Goal: Task Accomplishment & Management: Use online tool/utility

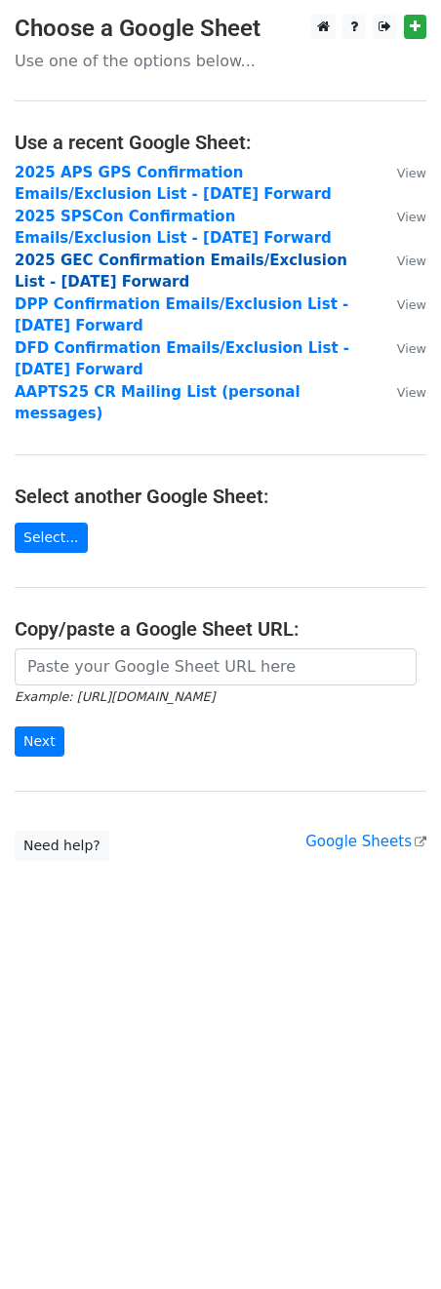
click at [196, 253] on strong "2025 GEC Confirmation Emails/Exclusion List - [DATE] Forward" at bounding box center [181, 272] width 332 height 40
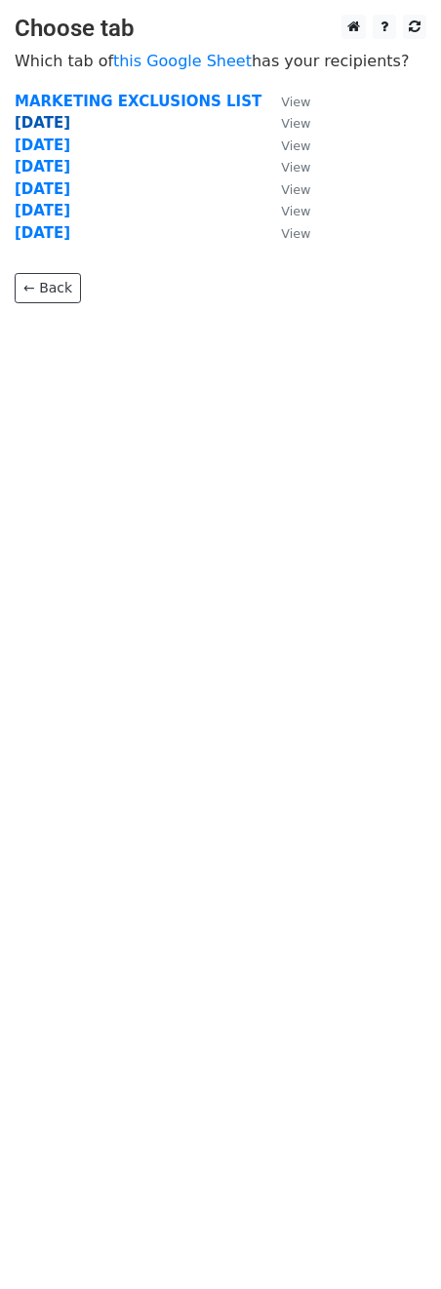
click at [41, 122] on strong "8.29.25" at bounding box center [43, 123] width 56 height 18
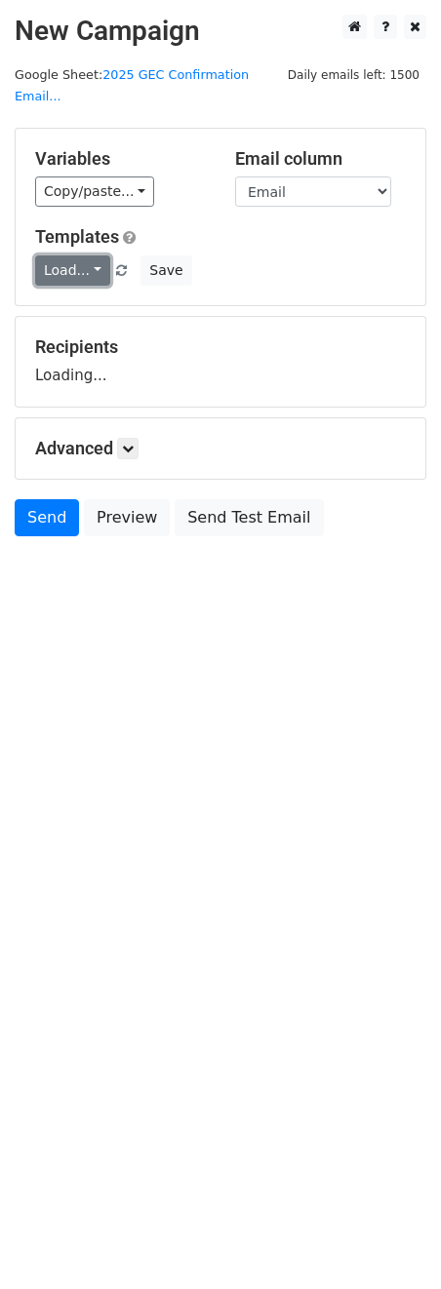
click at [75, 255] on link "Load..." at bounding box center [72, 270] width 75 height 30
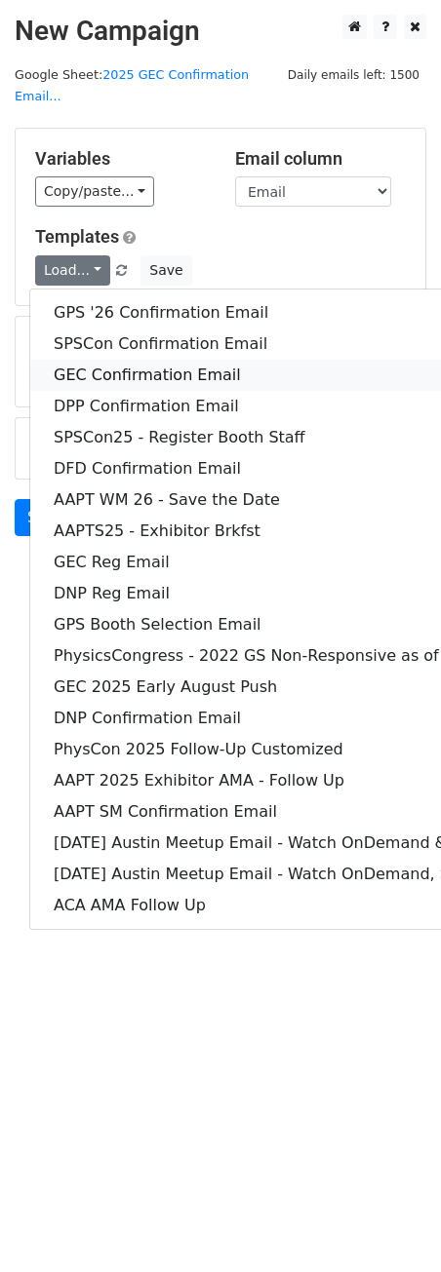
click at [99, 360] on link "GEC Confirmation Email" at bounding box center [406, 375] width 753 height 31
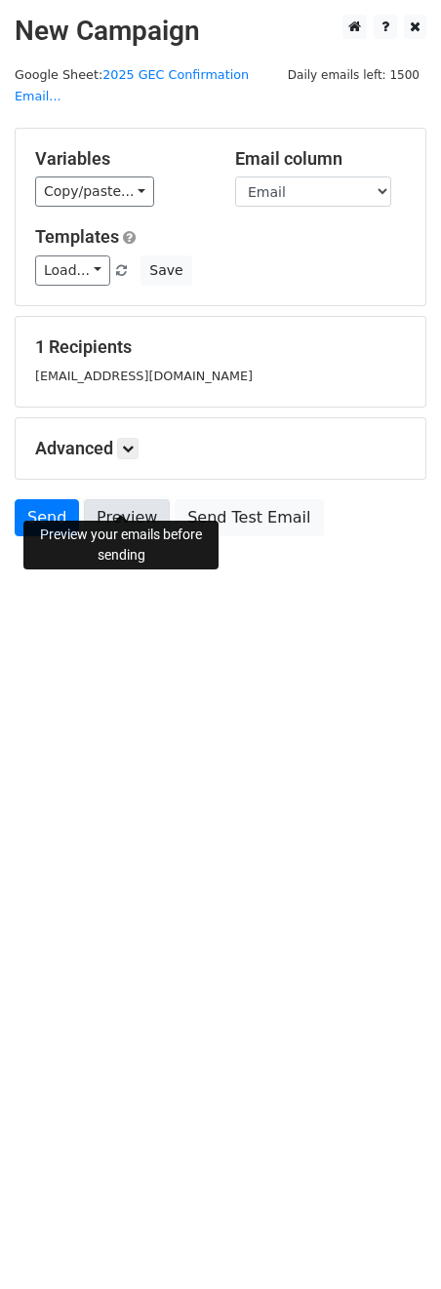
click at [109, 500] on link "Preview" at bounding box center [127, 517] width 86 height 37
click at [111, 503] on link "Preview" at bounding box center [127, 517] width 86 height 37
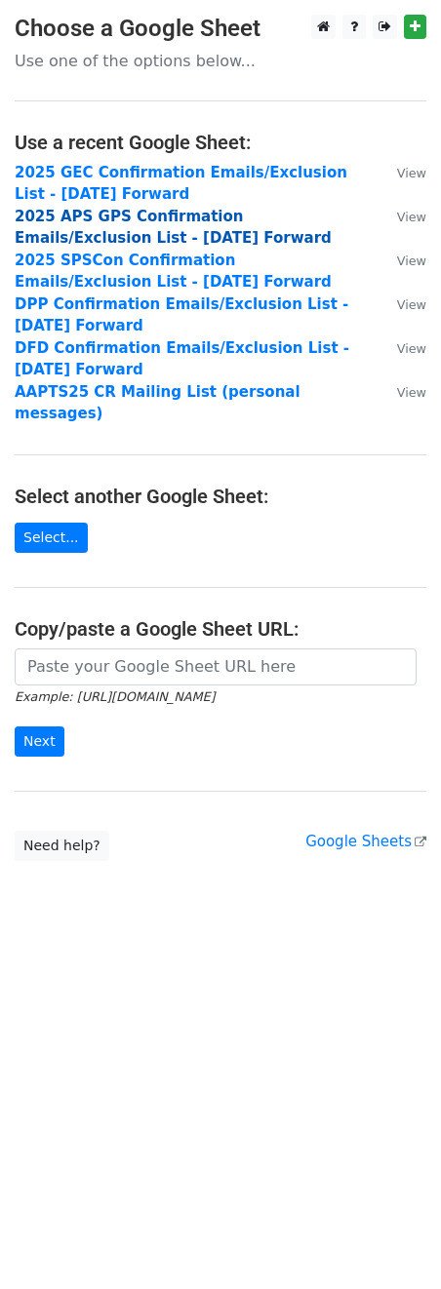
click at [121, 212] on strong "2025 APS GPS Confirmation Emails/Exclusion List - [DATE] Forward" at bounding box center [173, 228] width 317 height 40
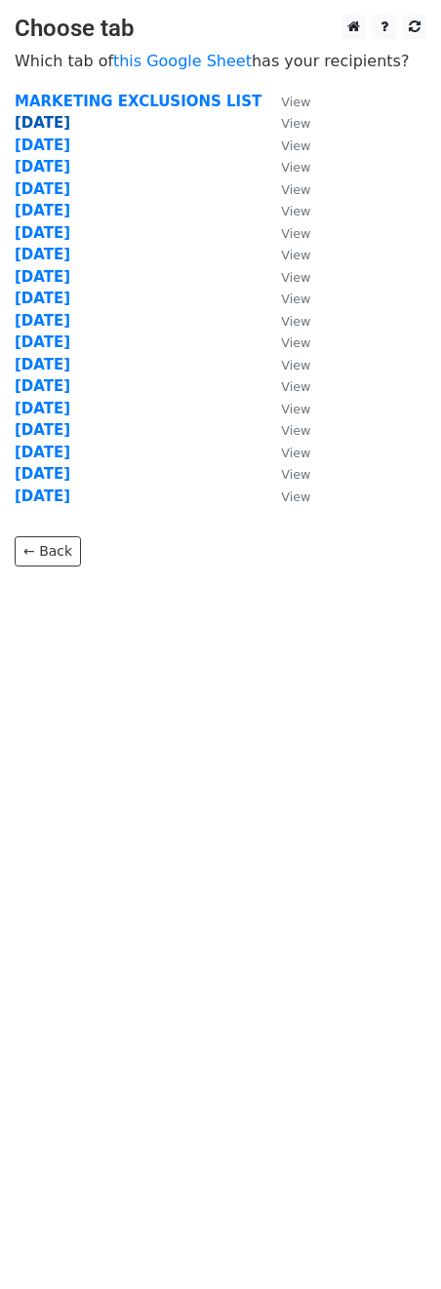
click at [45, 124] on strong "[DATE]" at bounding box center [43, 123] width 56 height 18
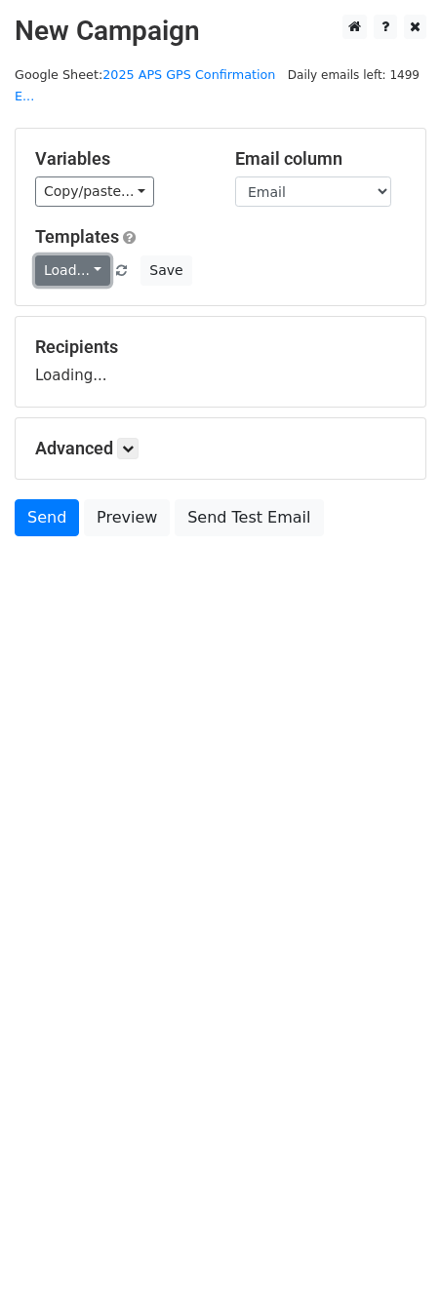
click at [91, 255] on link "Load..." at bounding box center [72, 270] width 75 height 30
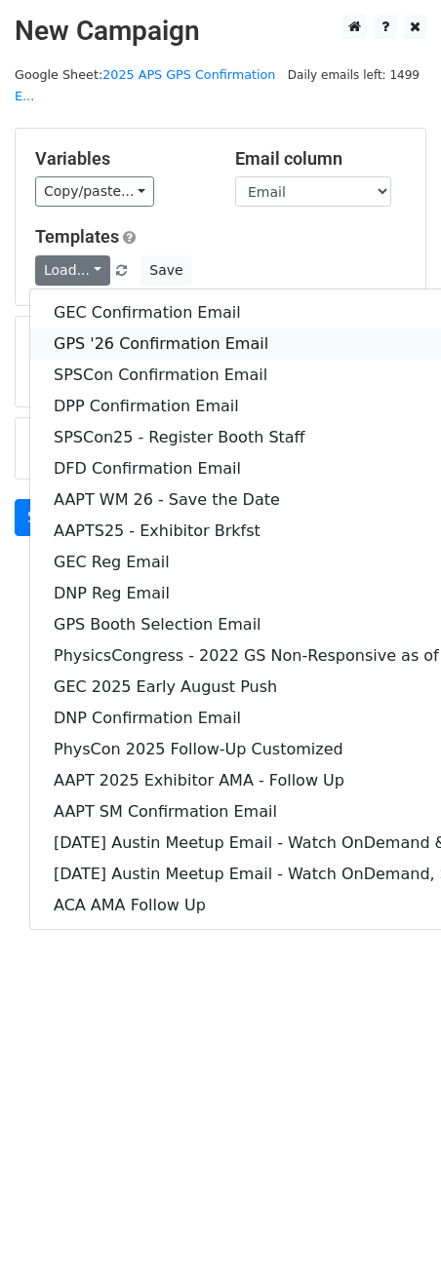
click at [106, 329] on link "GPS '26 Confirmation Email" at bounding box center [406, 344] width 753 height 31
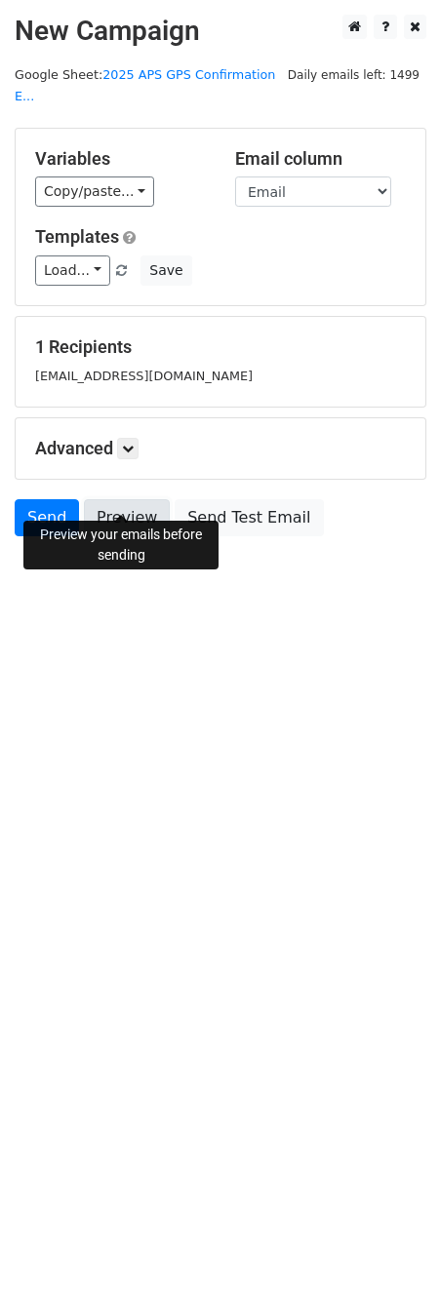
click at [124, 499] on link "Preview" at bounding box center [127, 517] width 86 height 37
